Goal: Navigation & Orientation: Go to known website

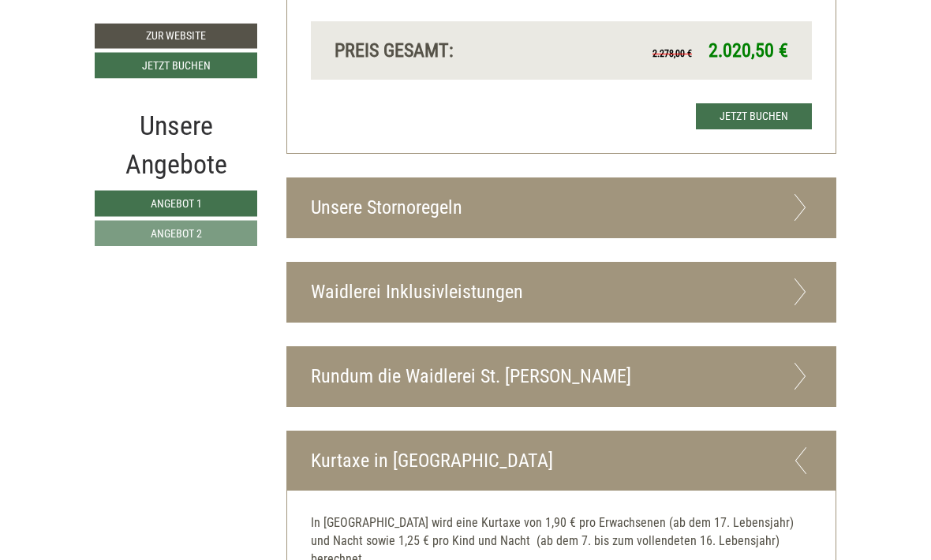
scroll to position [2504, 0]
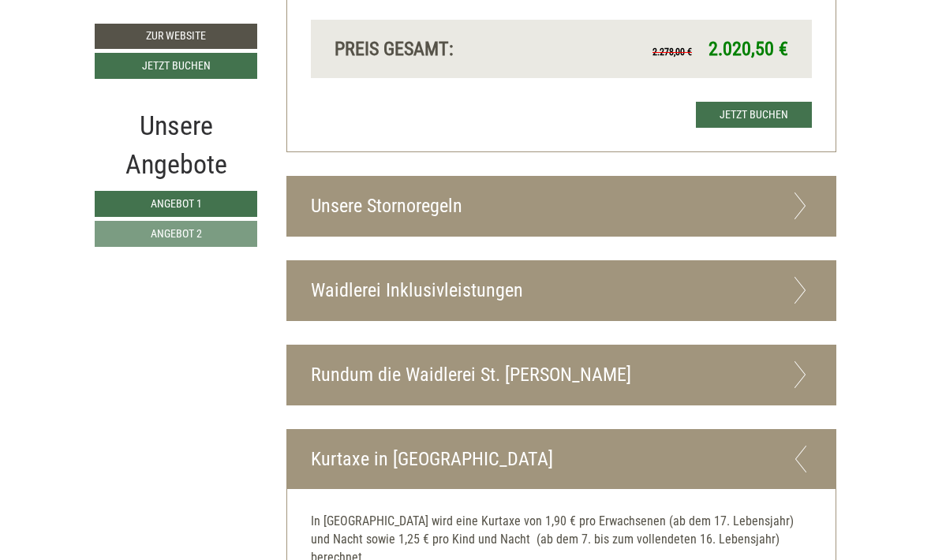
click at [802, 277] on icon at bounding box center [800, 290] width 23 height 27
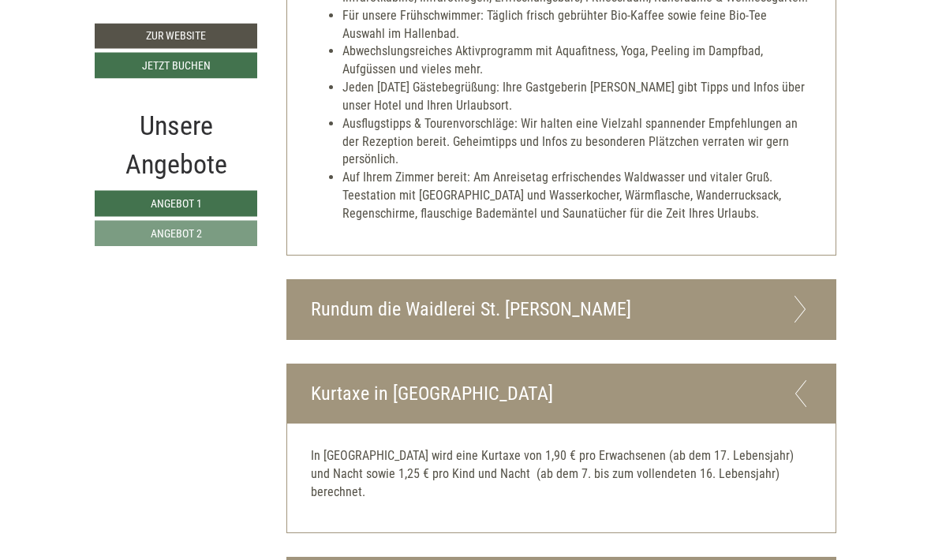
scroll to position [3172, 0]
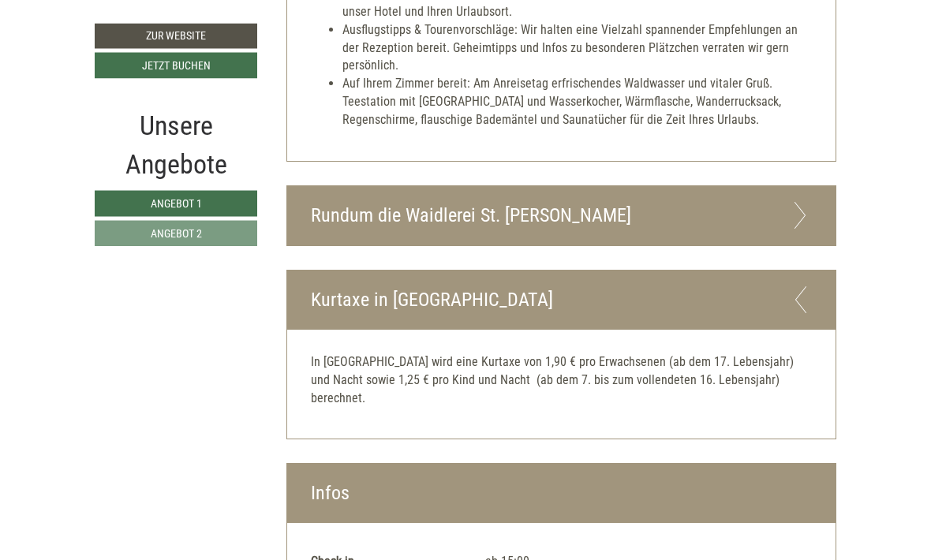
scroll to position [3266, 0]
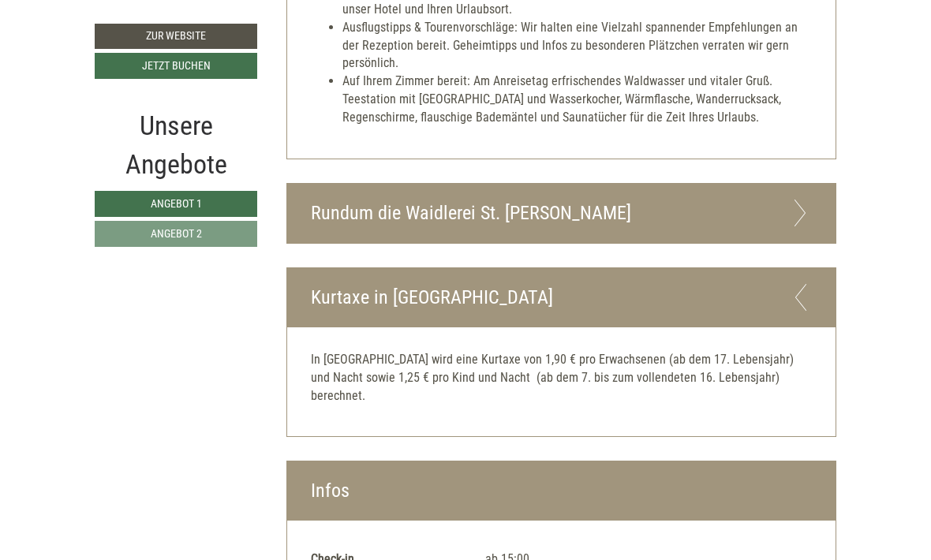
click at [808, 200] on icon at bounding box center [800, 213] width 23 height 27
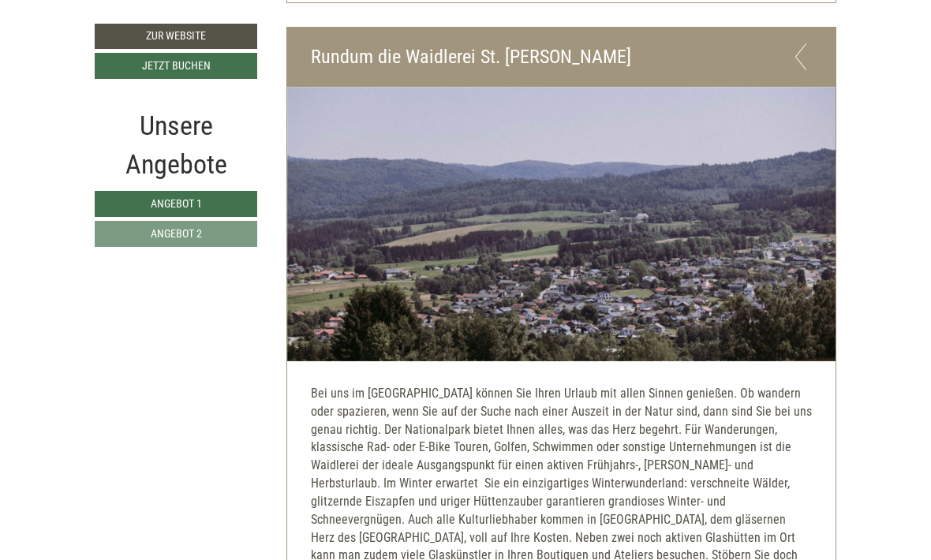
scroll to position [3380, 0]
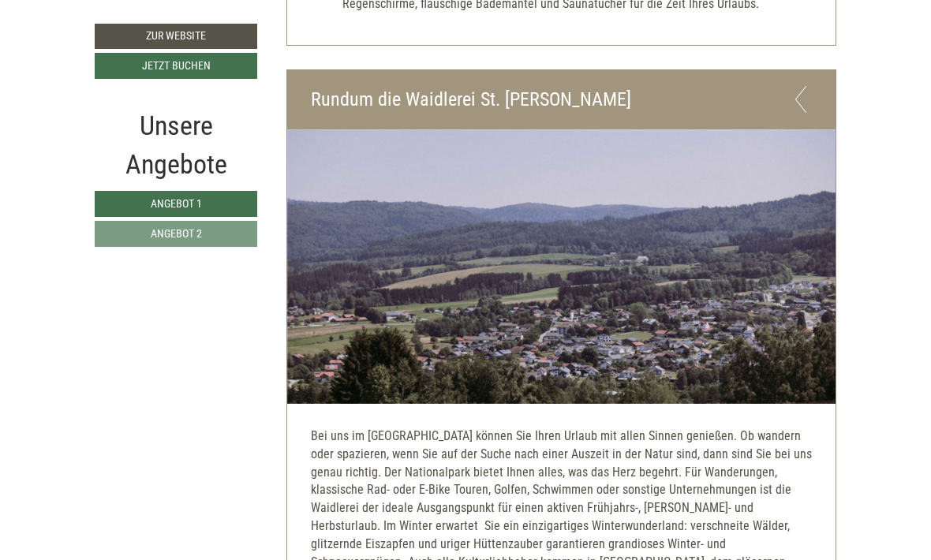
click at [806, 86] on icon at bounding box center [800, 99] width 23 height 27
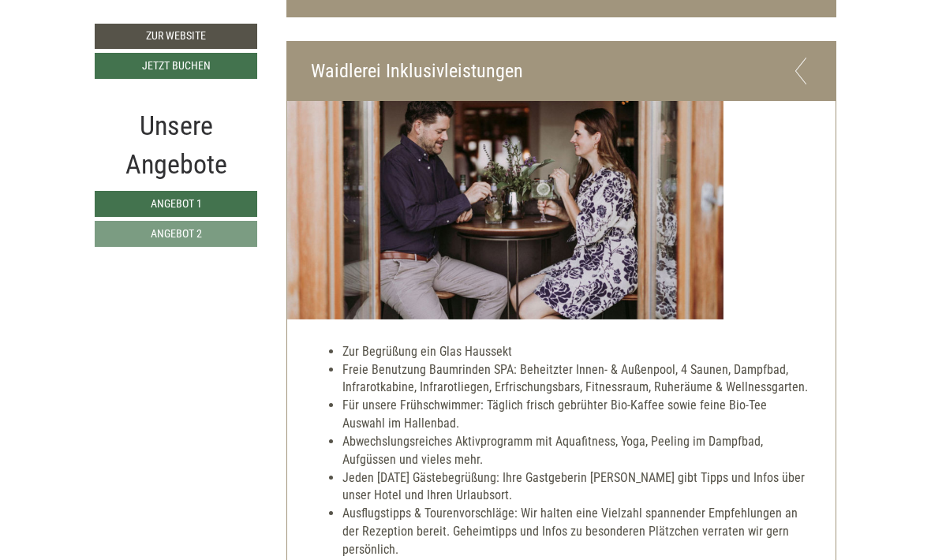
scroll to position [2609, 0]
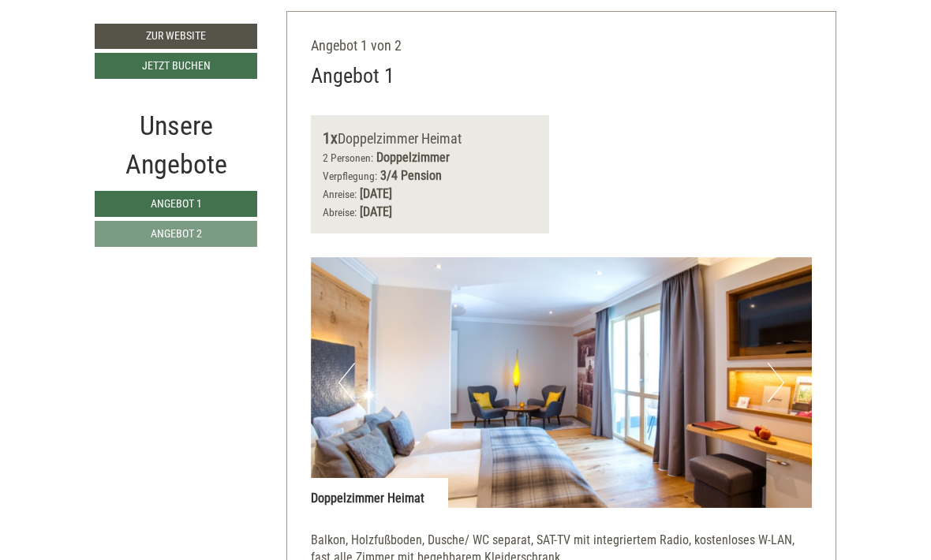
scroll to position [746, 0]
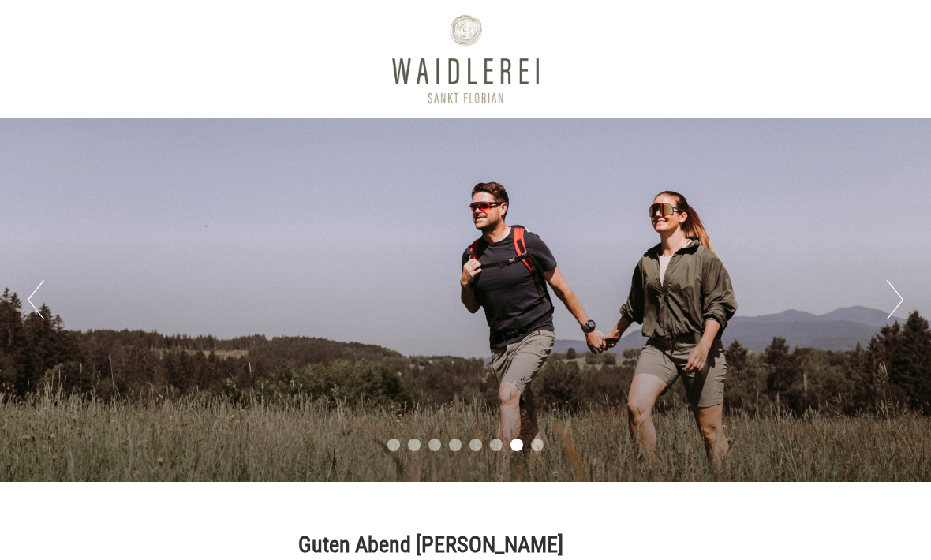
click at [889, 295] on button "Next" at bounding box center [895, 299] width 17 height 39
click at [903, 286] on button "Next" at bounding box center [895, 299] width 17 height 39
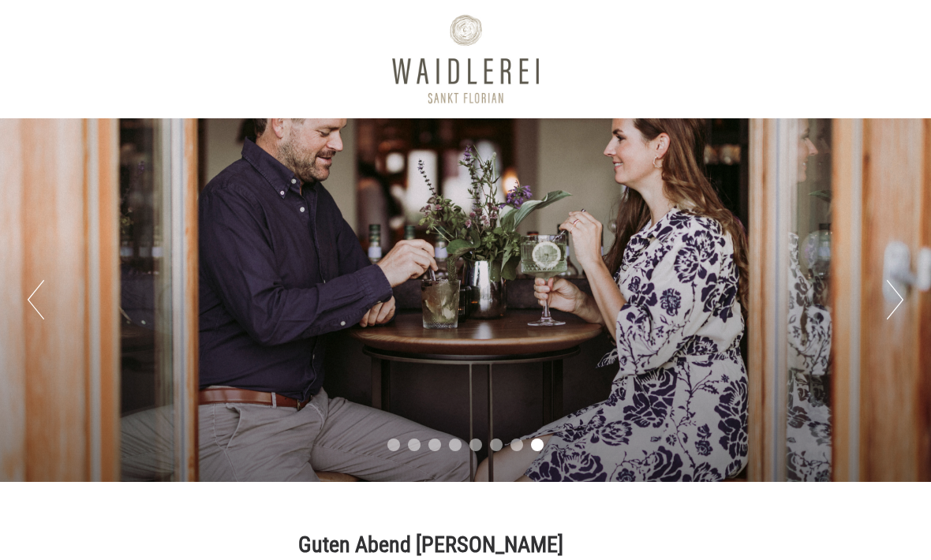
click at [893, 284] on button "Next" at bounding box center [895, 299] width 17 height 39
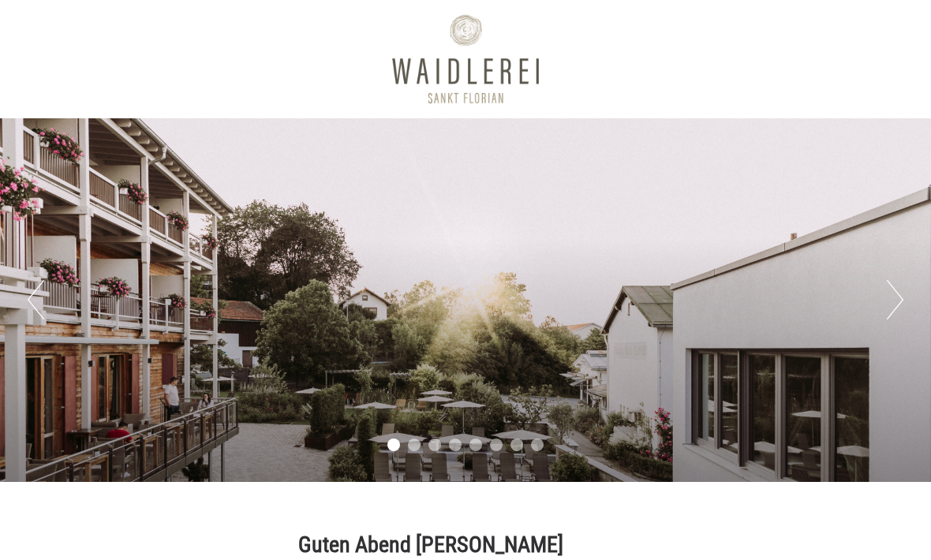
click at [895, 282] on button "Next" at bounding box center [895, 299] width 17 height 39
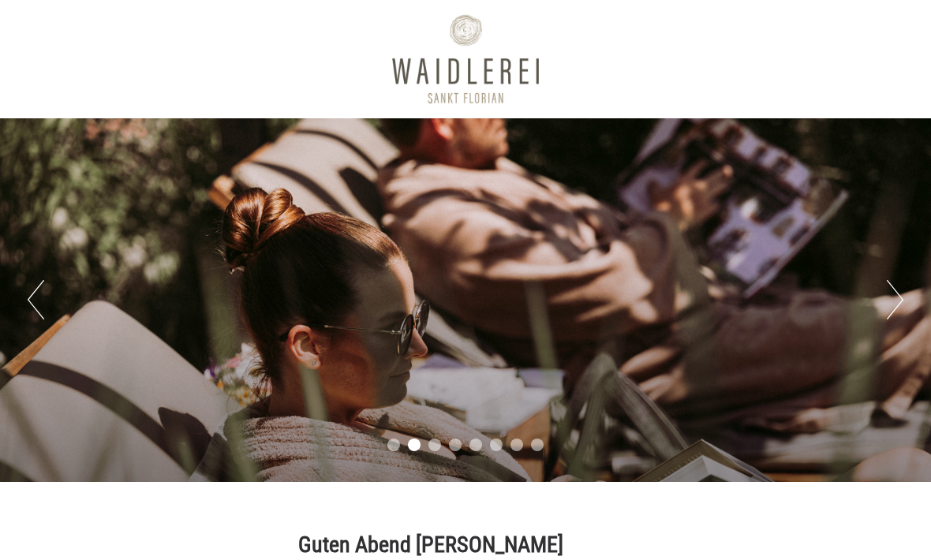
click at [892, 294] on button "Next" at bounding box center [895, 299] width 17 height 39
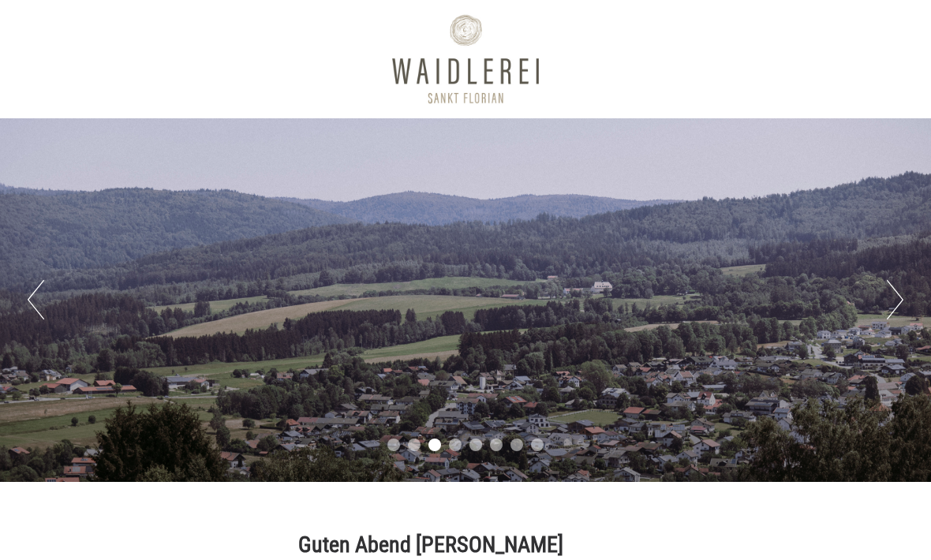
click at [893, 300] on button "Next" at bounding box center [895, 299] width 17 height 39
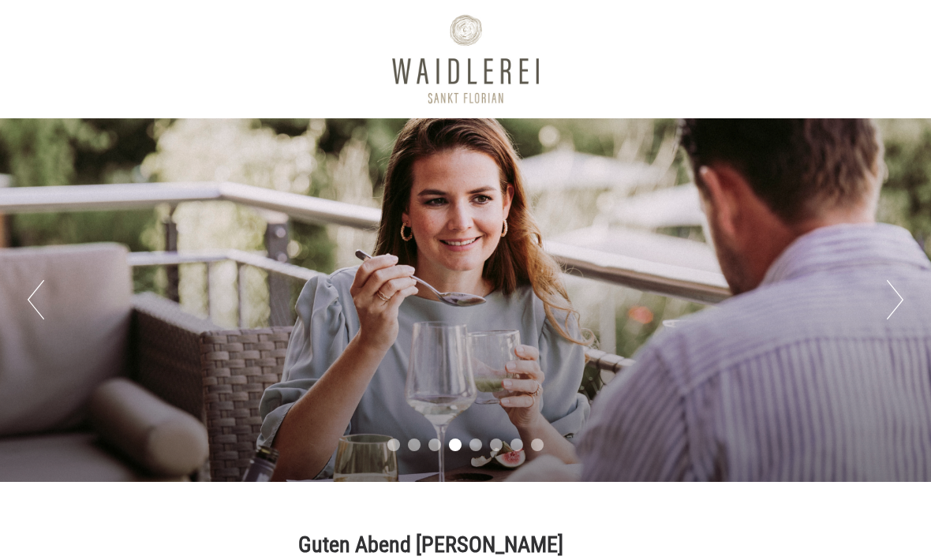
click at [889, 302] on button "Next" at bounding box center [895, 299] width 17 height 39
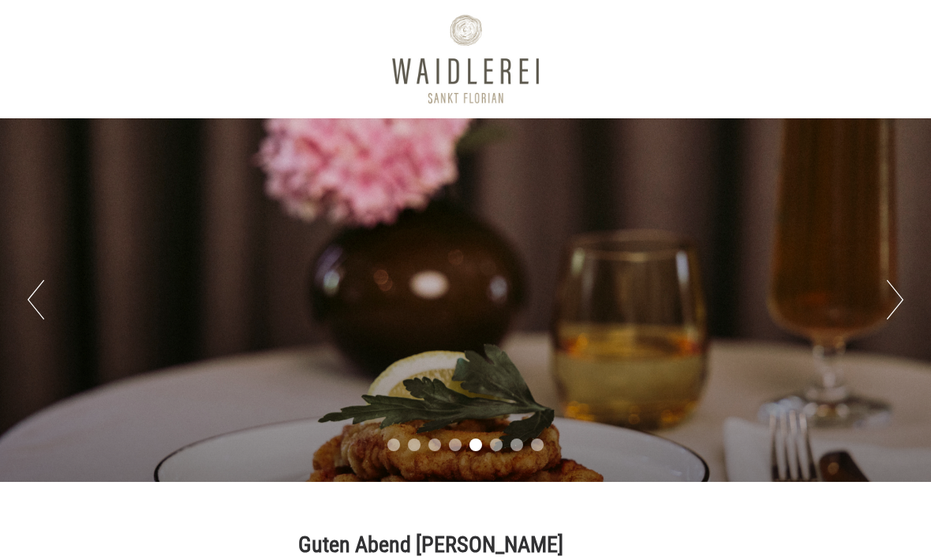
click at [899, 308] on button "Next" at bounding box center [895, 299] width 17 height 39
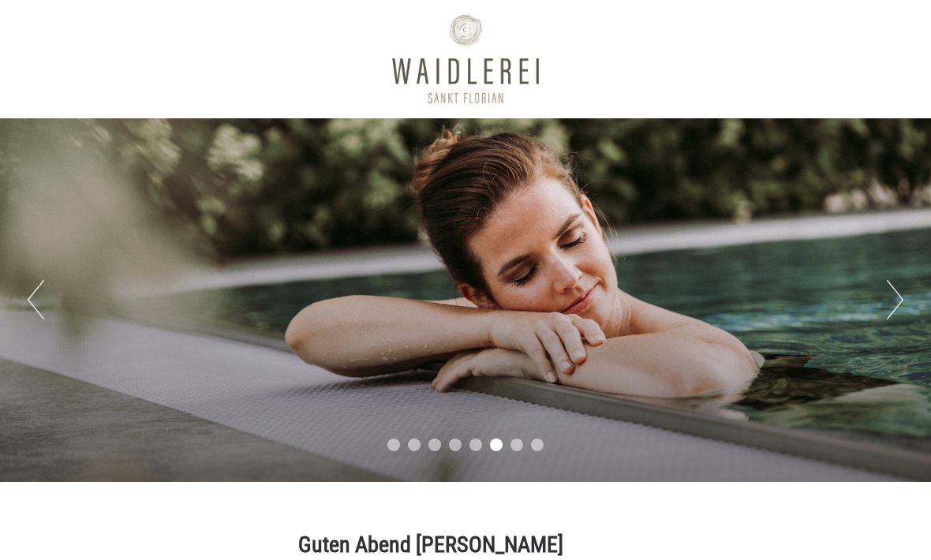
click at [892, 300] on button "Next" at bounding box center [895, 299] width 17 height 39
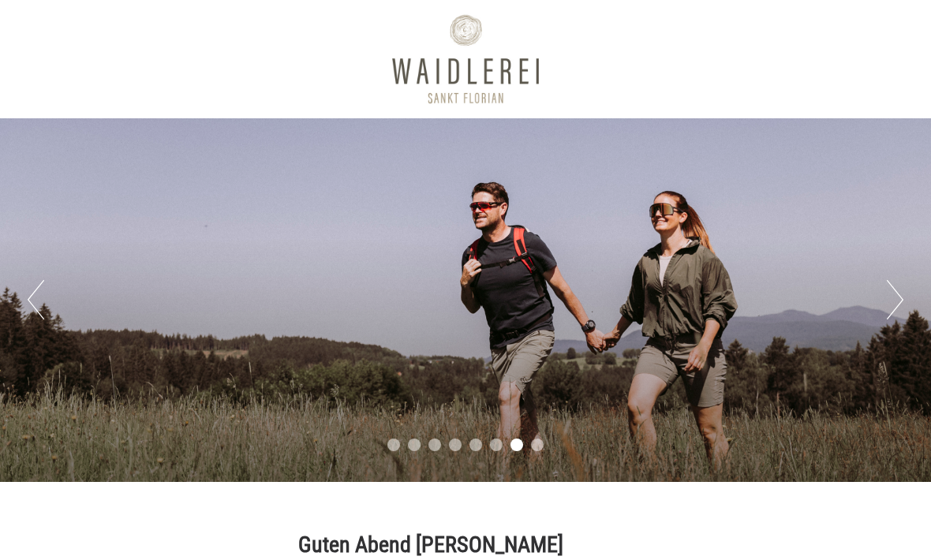
click at [890, 291] on button "Next" at bounding box center [895, 299] width 17 height 39
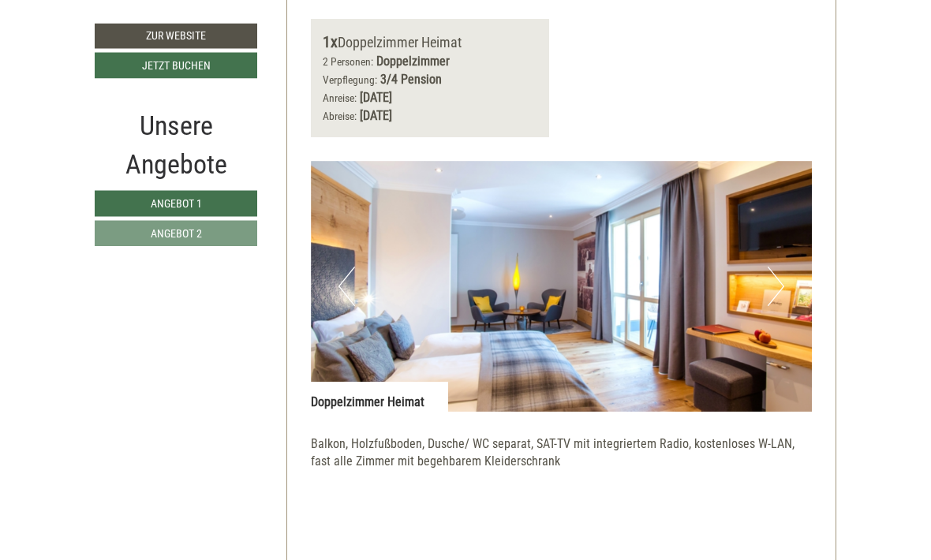
scroll to position [841, 0]
click at [622, 266] on img at bounding box center [562, 286] width 502 height 251
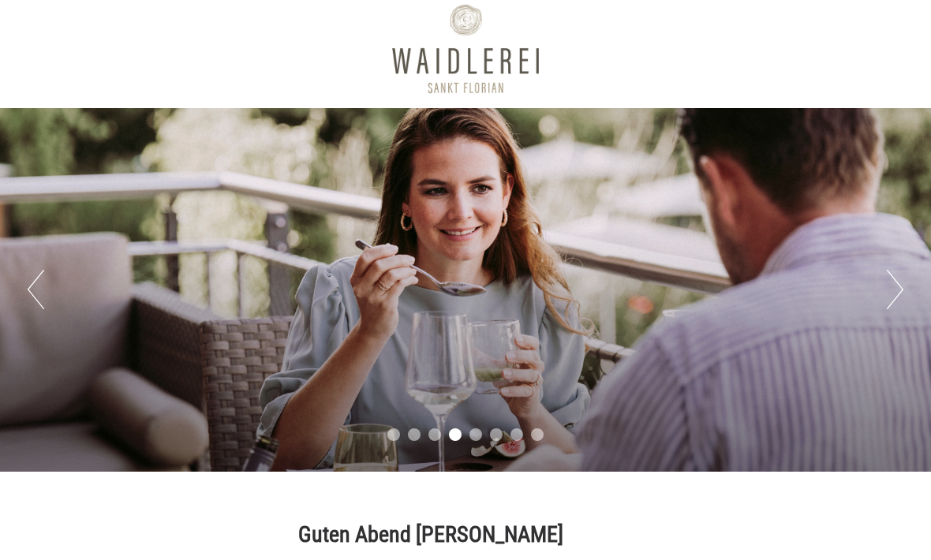
scroll to position [0, 0]
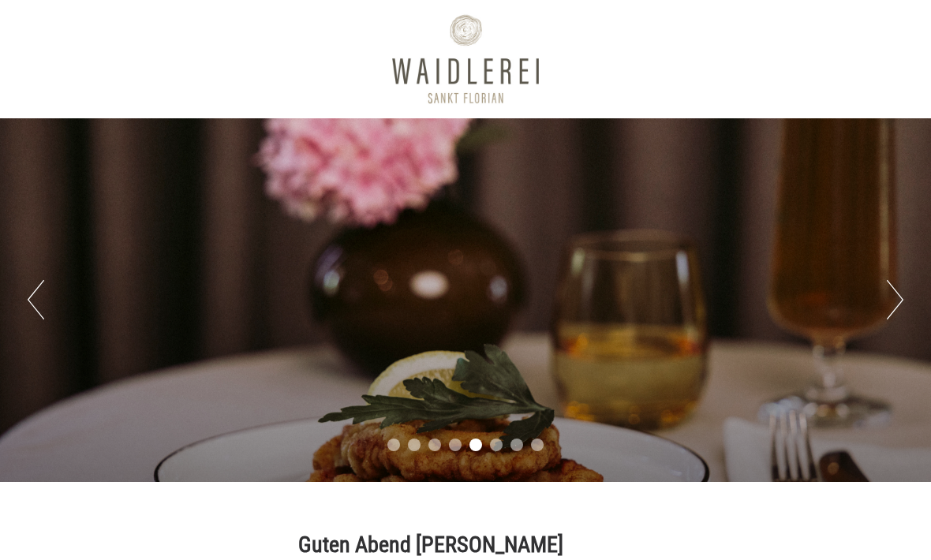
click at [480, 78] on div at bounding box center [466, 59] width 726 height 103
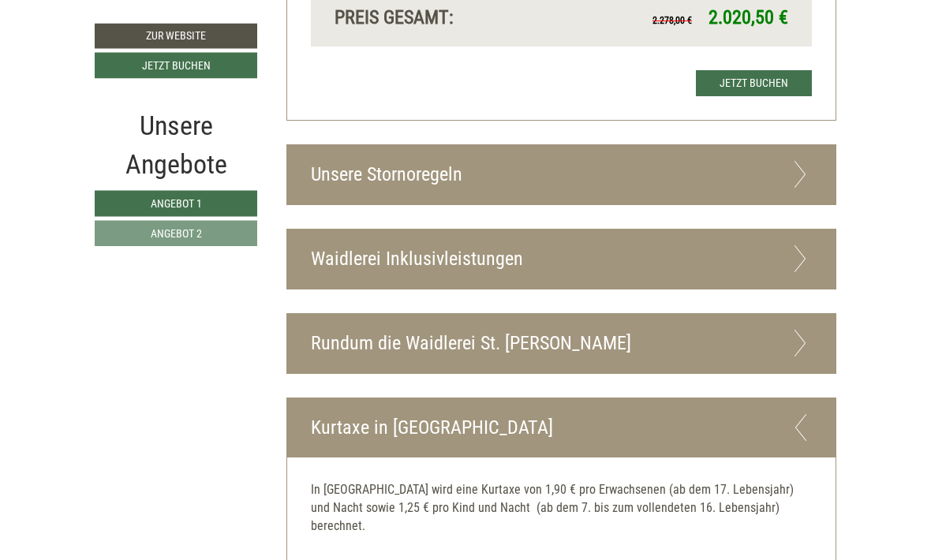
scroll to position [2536, 0]
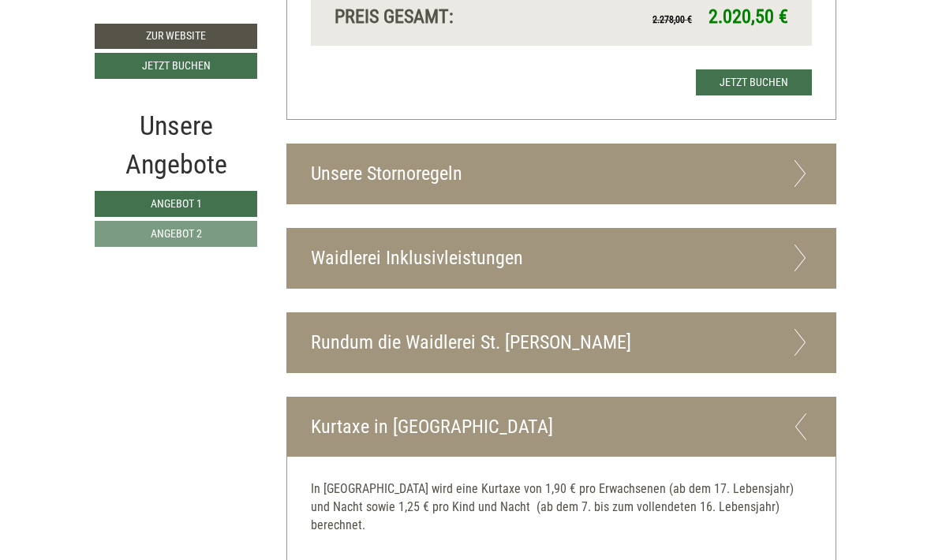
click at [804, 245] on icon at bounding box center [800, 258] width 23 height 27
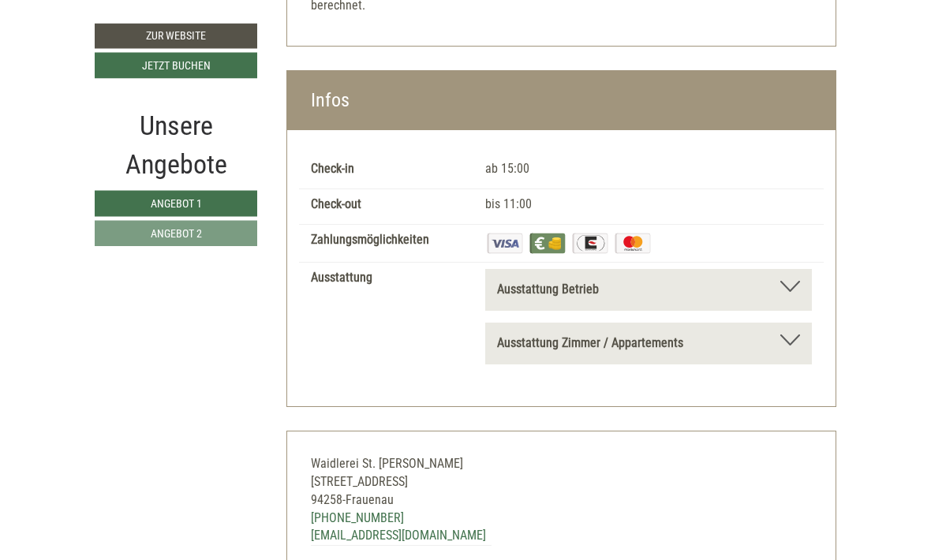
scroll to position [3657, 0]
click at [794, 281] on div at bounding box center [790, 286] width 20 height 11
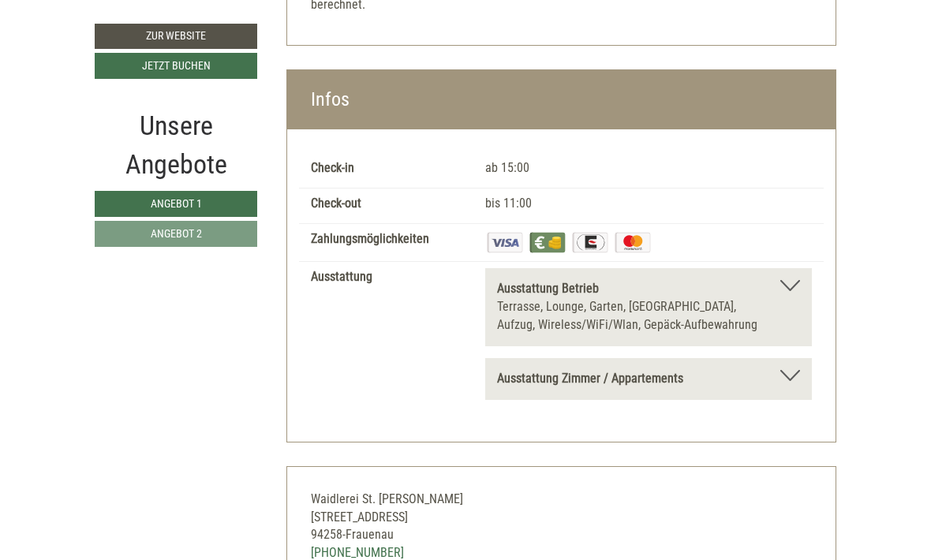
click at [797, 370] on div at bounding box center [790, 375] width 20 height 11
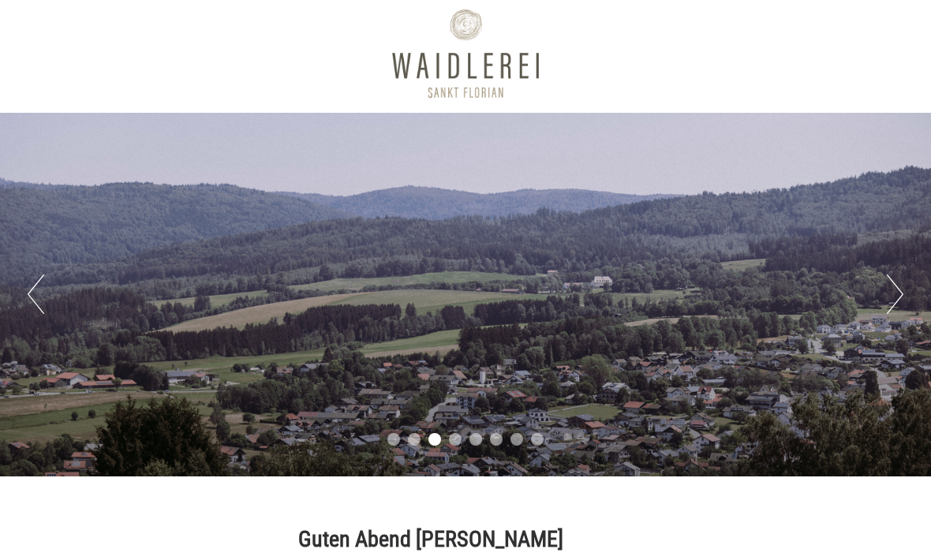
scroll to position [0, 0]
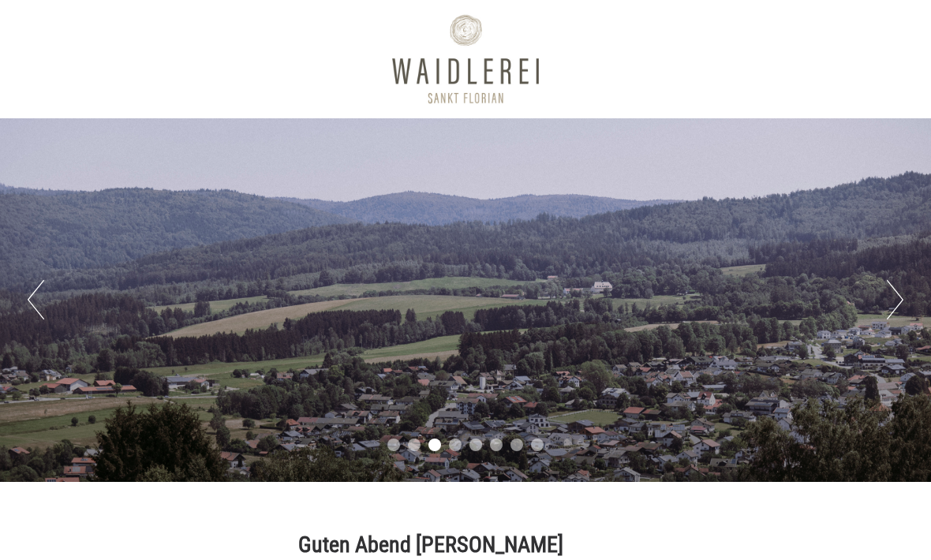
click at [894, 305] on button "Next" at bounding box center [895, 299] width 17 height 39
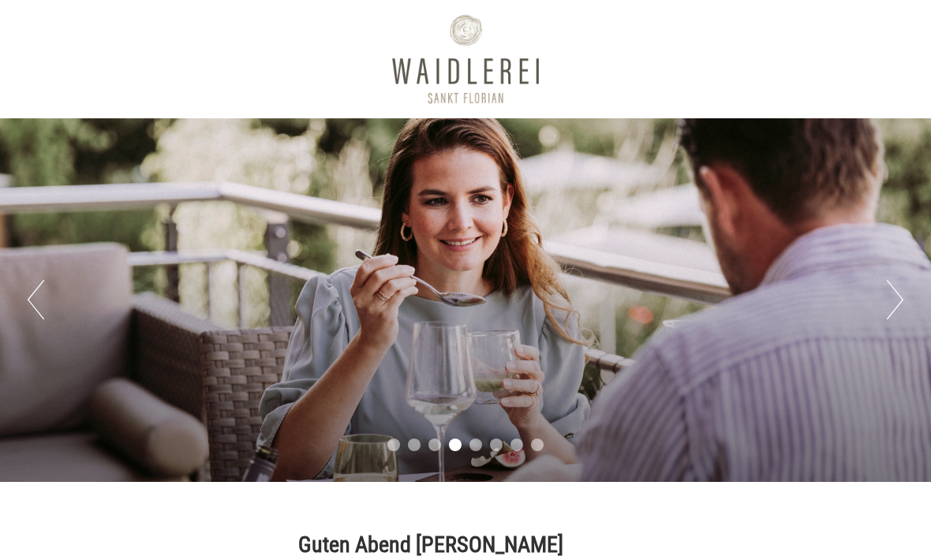
click at [895, 302] on button "Next" at bounding box center [895, 299] width 17 height 39
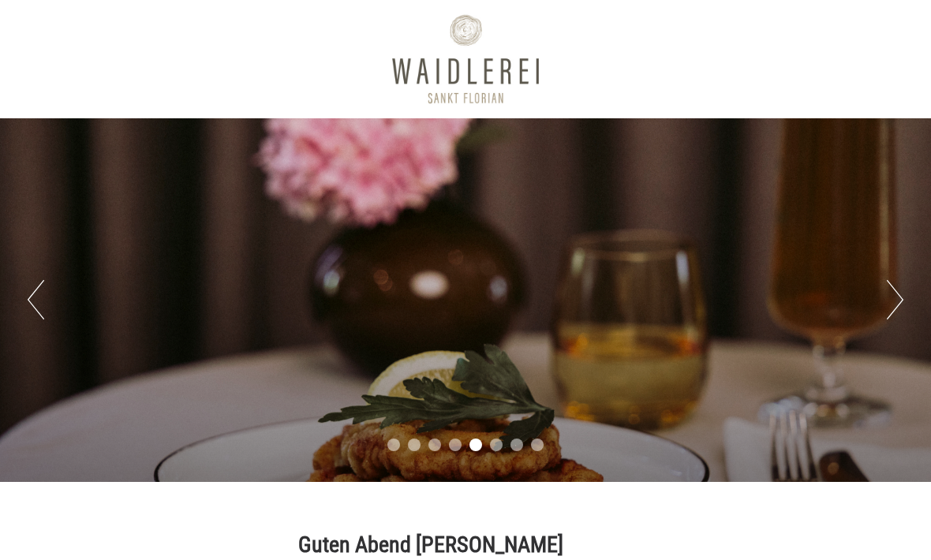
click at [893, 308] on button "Next" at bounding box center [895, 299] width 17 height 39
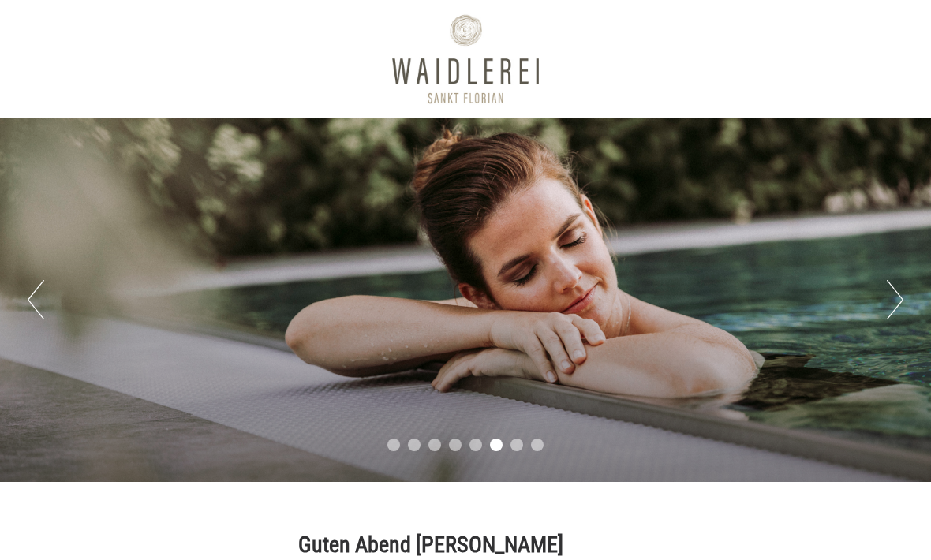
click at [896, 303] on button "Next" at bounding box center [895, 299] width 17 height 39
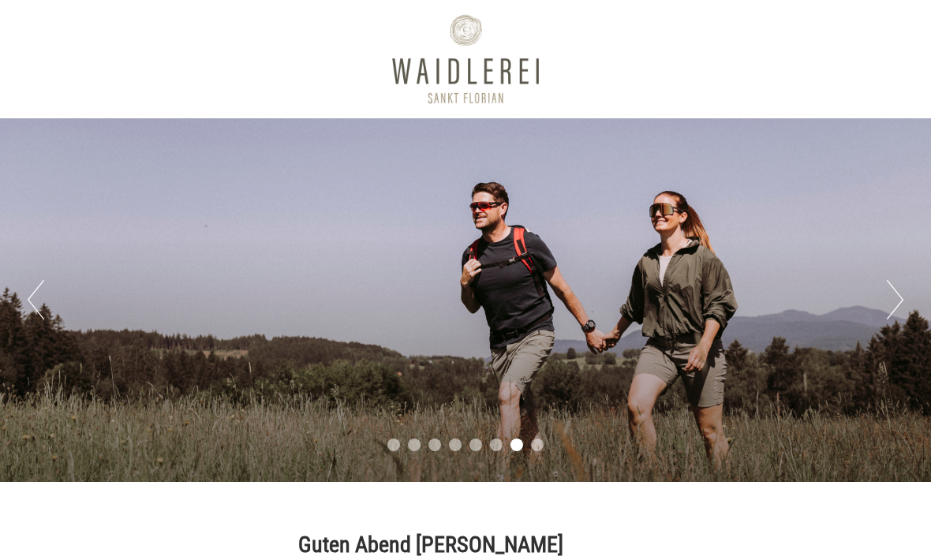
click at [891, 305] on button "Next" at bounding box center [895, 299] width 17 height 39
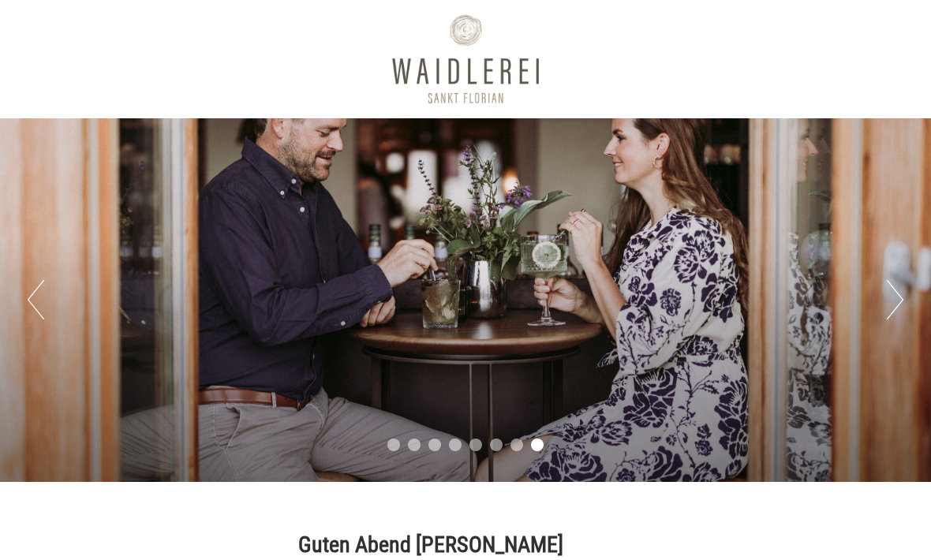
click at [899, 302] on button "Next" at bounding box center [895, 299] width 17 height 39
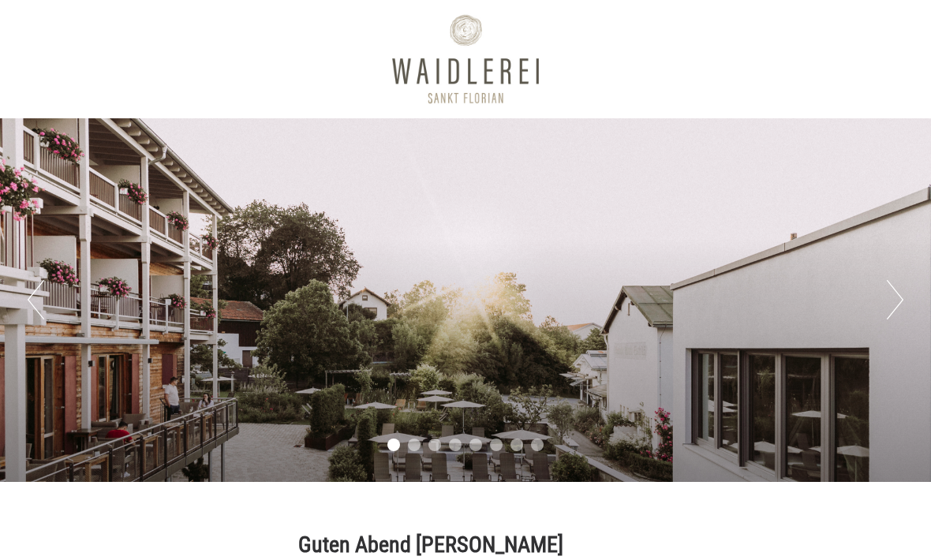
click at [883, 309] on div "Previous Next 1 2 3 4 5 6 7 8" at bounding box center [465, 300] width 931 height 364
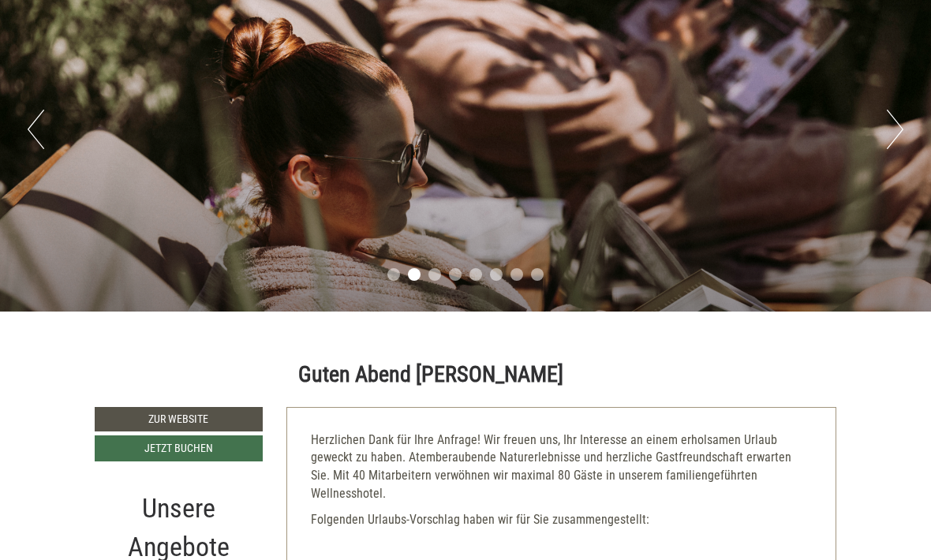
scroll to position [181, 0]
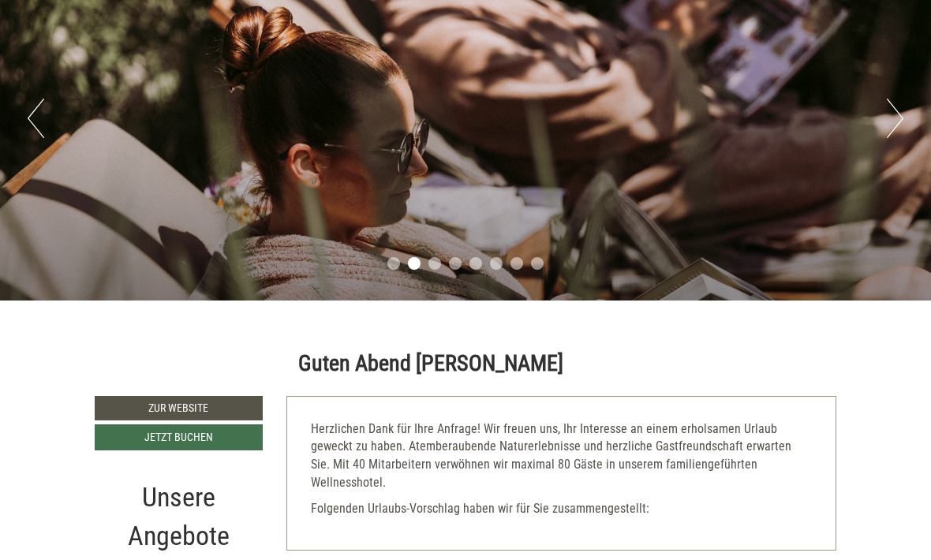
click at [222, 409] on link "Zur Website" at bounding box center [179, 408] width 168 height 25
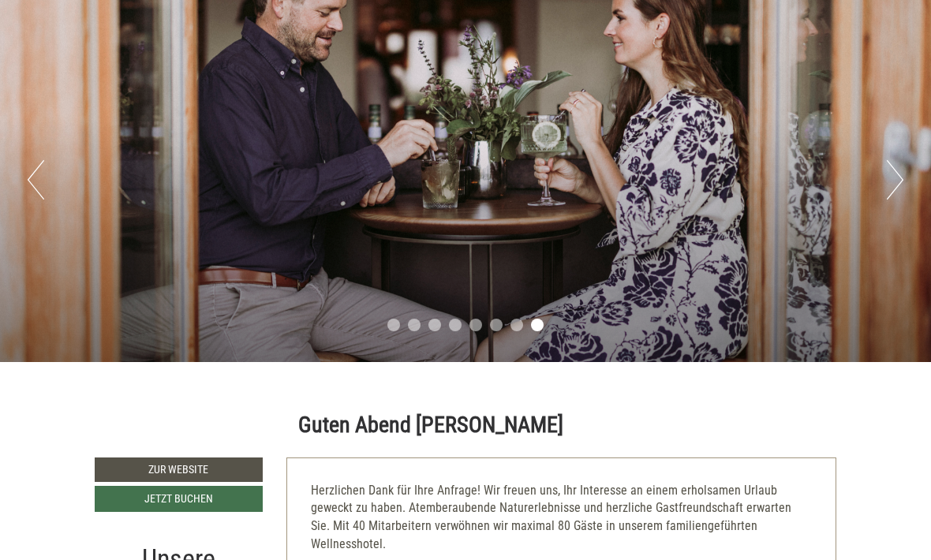
scroll to position [0, 0]
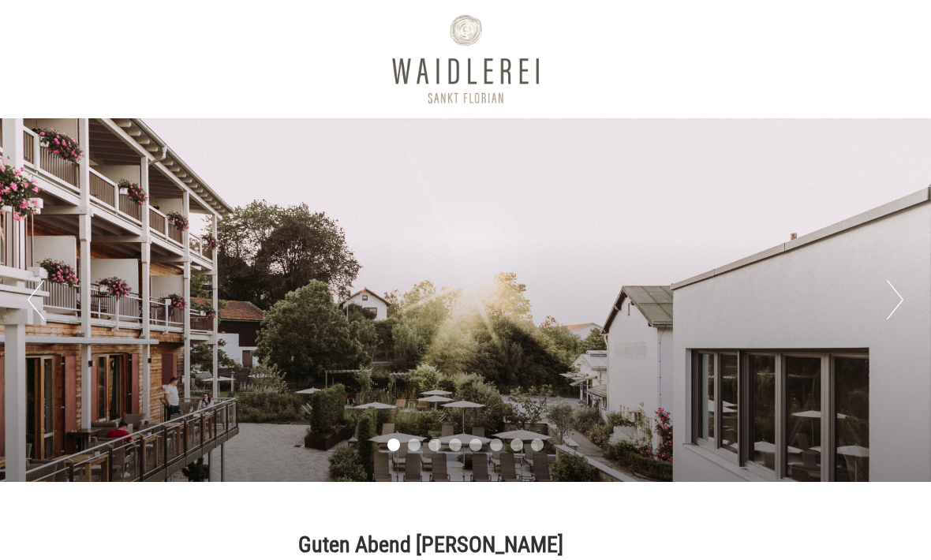
click at [888, 308] on button "Next" at bounding box center [895, 299] width 17 height 39
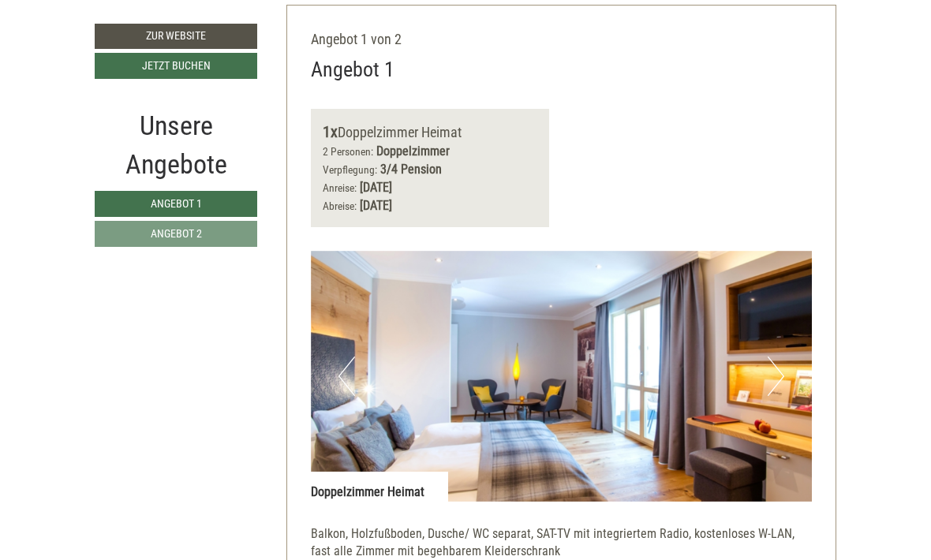
scroll to position [750, 0]
